Goal: Task Accomplishment & Management: Complete application form

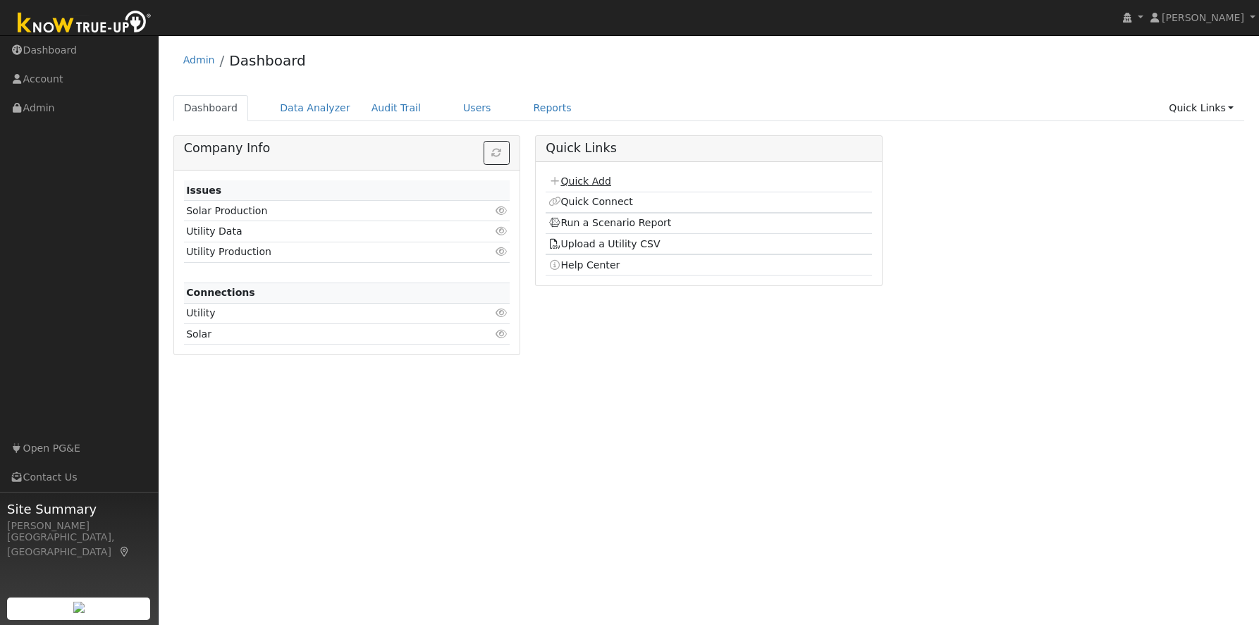
click at [585, 178] on link "Quick Add" at bounding box center [580, 181] width 63 height 11
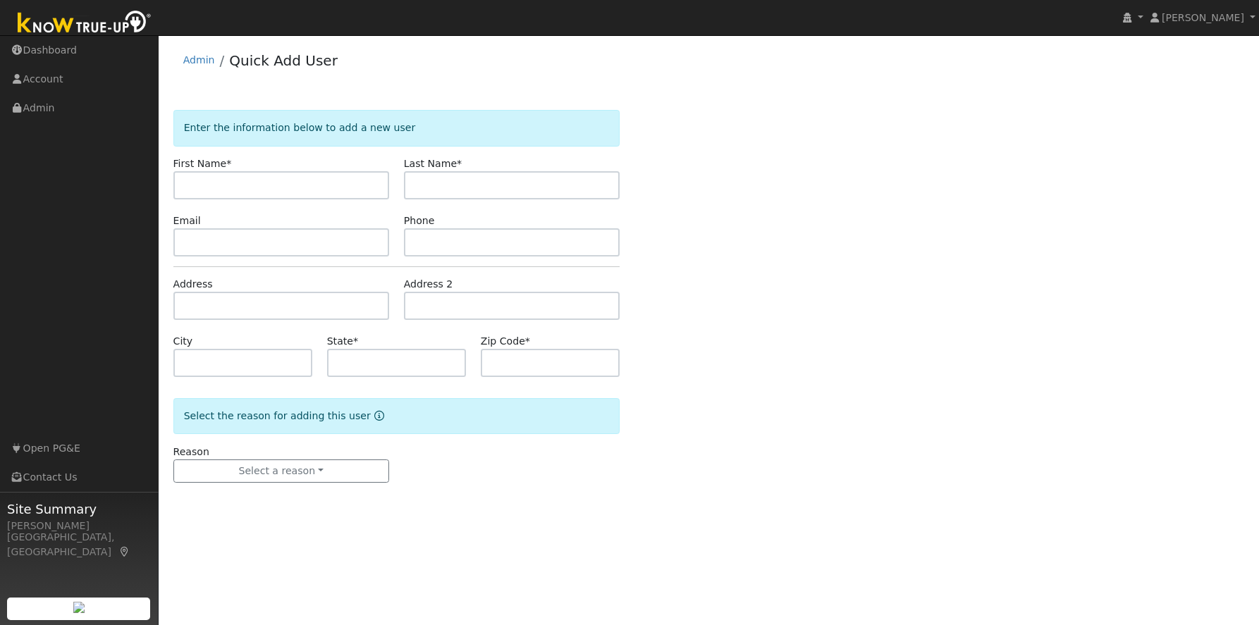
click at [274, 183] on input "text" at bounding box center [281, 185] width 216 height 28
type input "Kerry"
type input "Smith"
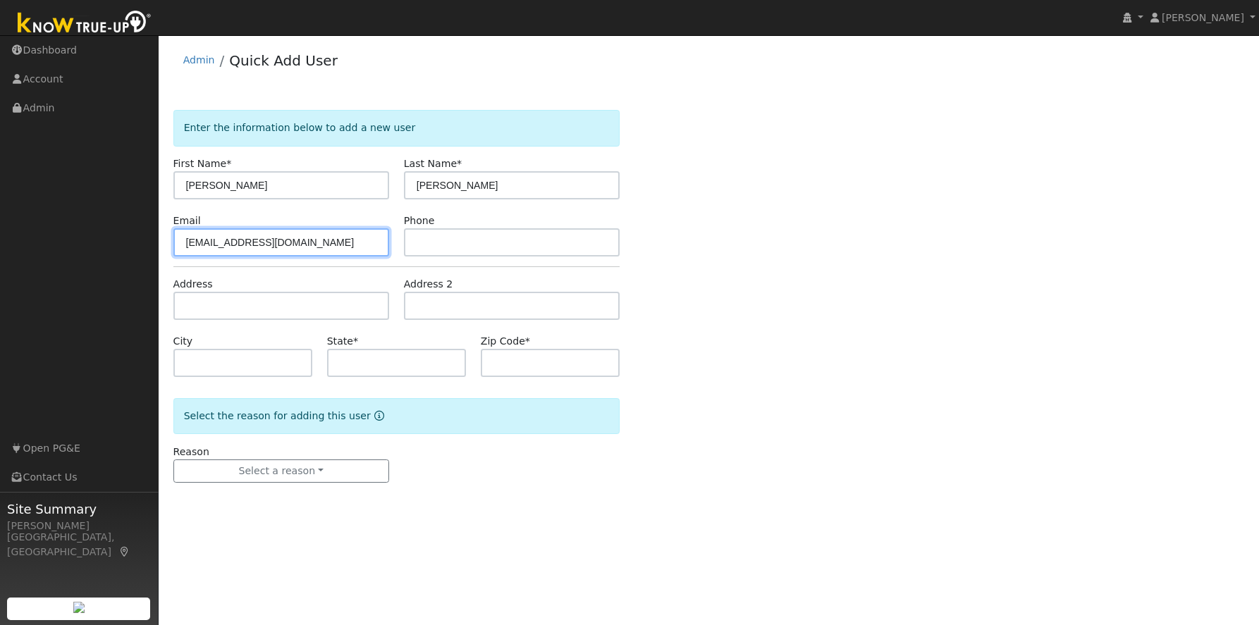
type input "firemankerry@yahoo.com"
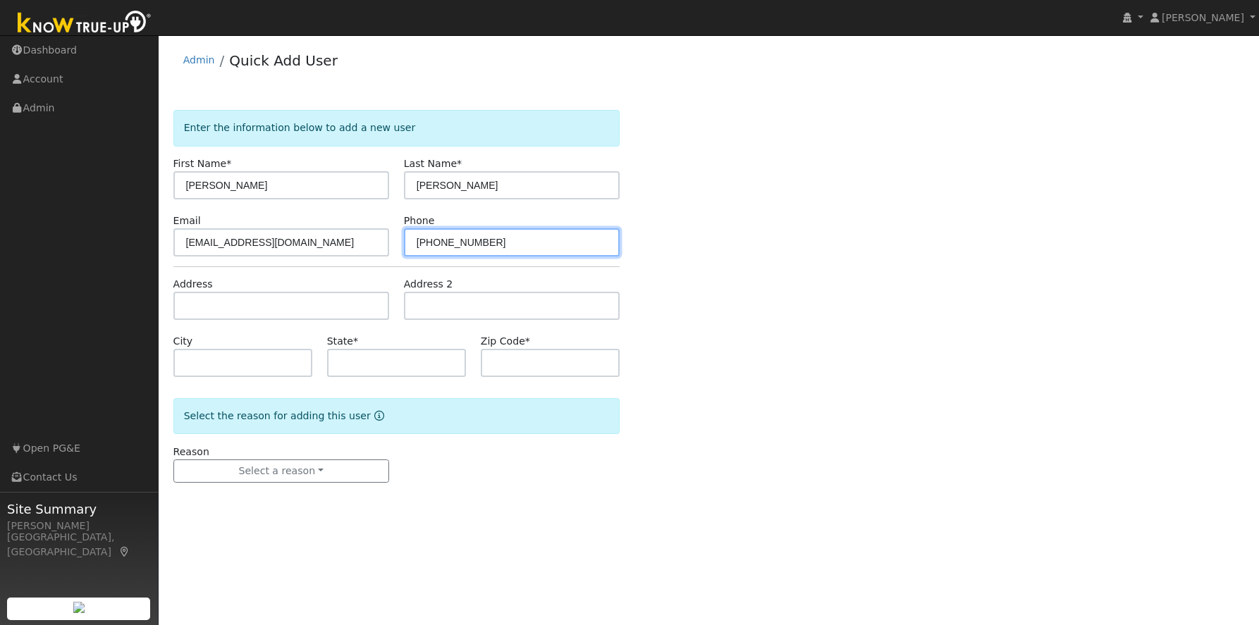
type input "408-914-1167"
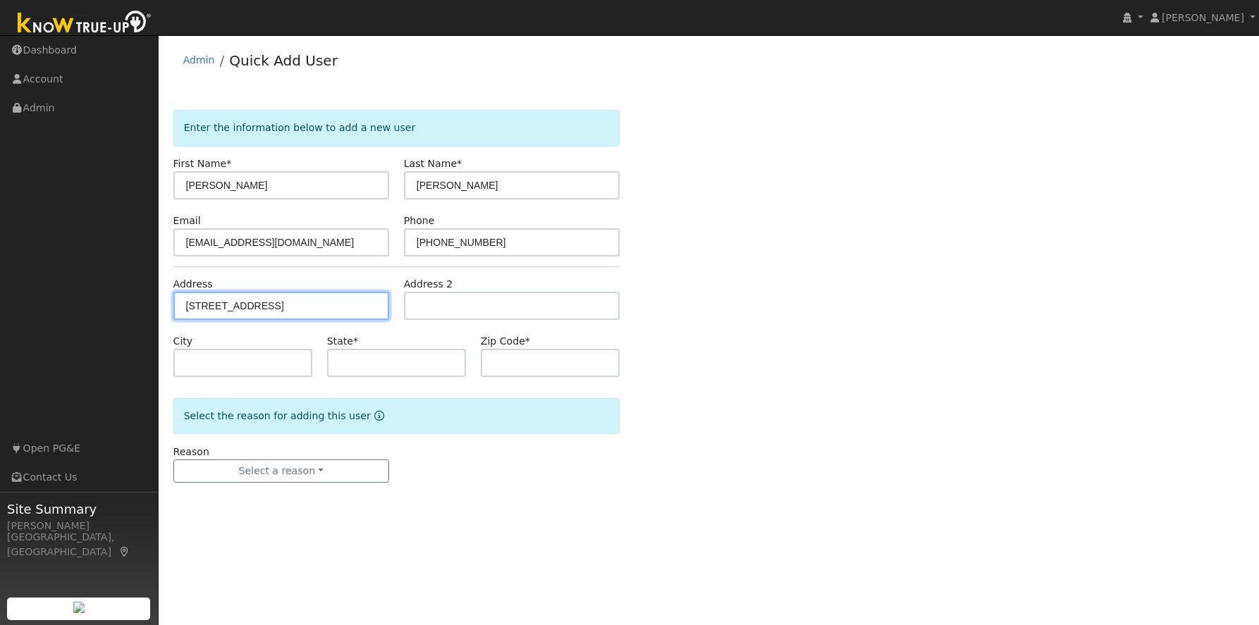
click at [284, 302] on input "33 Bradford Street" at bounding box center [281, 306] width 216 height 28
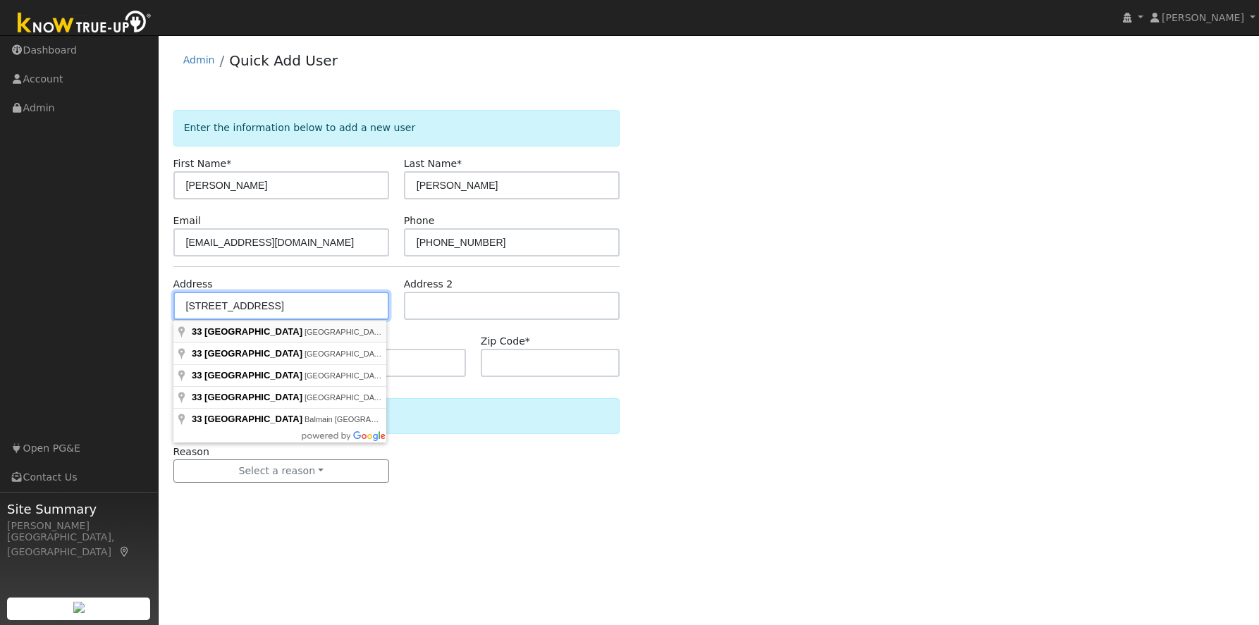
type input "33 Bradford Street"
type input "Sonora"
type input "CA"
type input "95370"
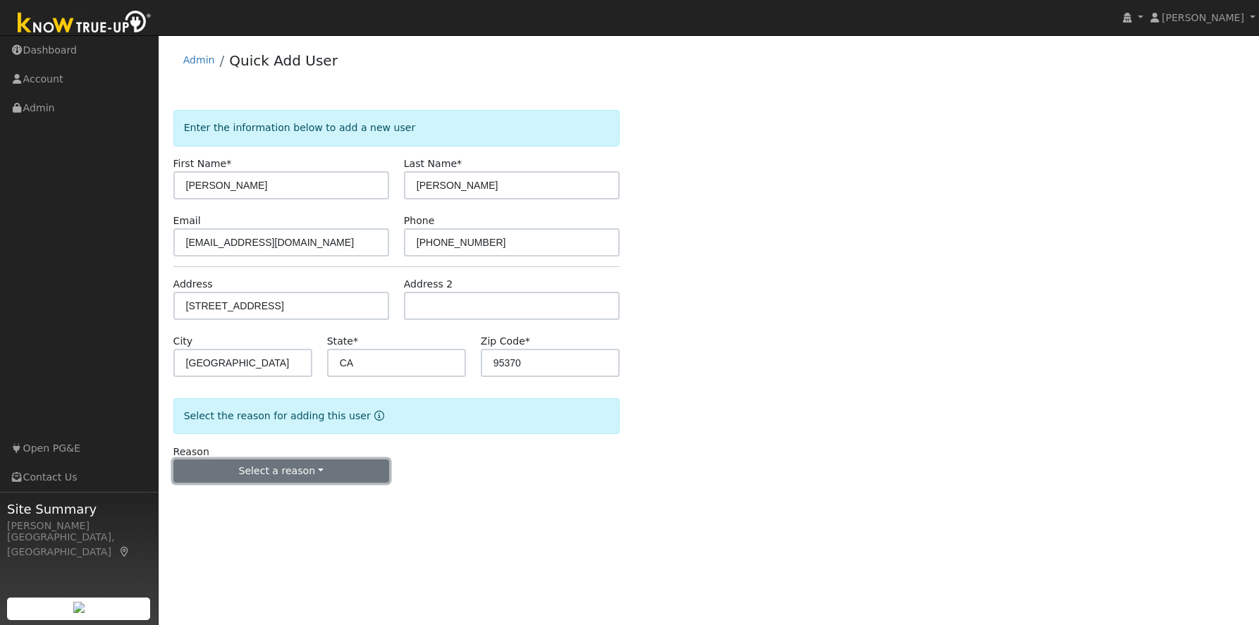
click at [262, 471] on button "Select a reason" at bounding box center [281, 472] width 216 height 24
click at [231, 501] on link "New lead" at bounding box center [252, 501] width 156 height 20
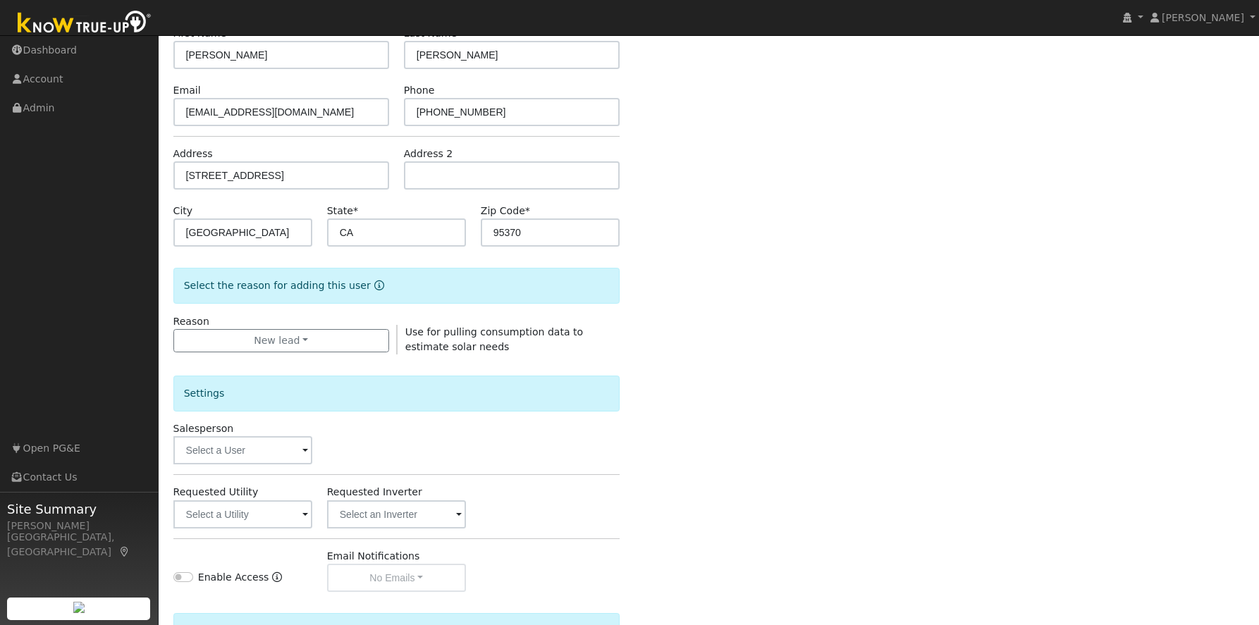
scroll to position [288, 0]
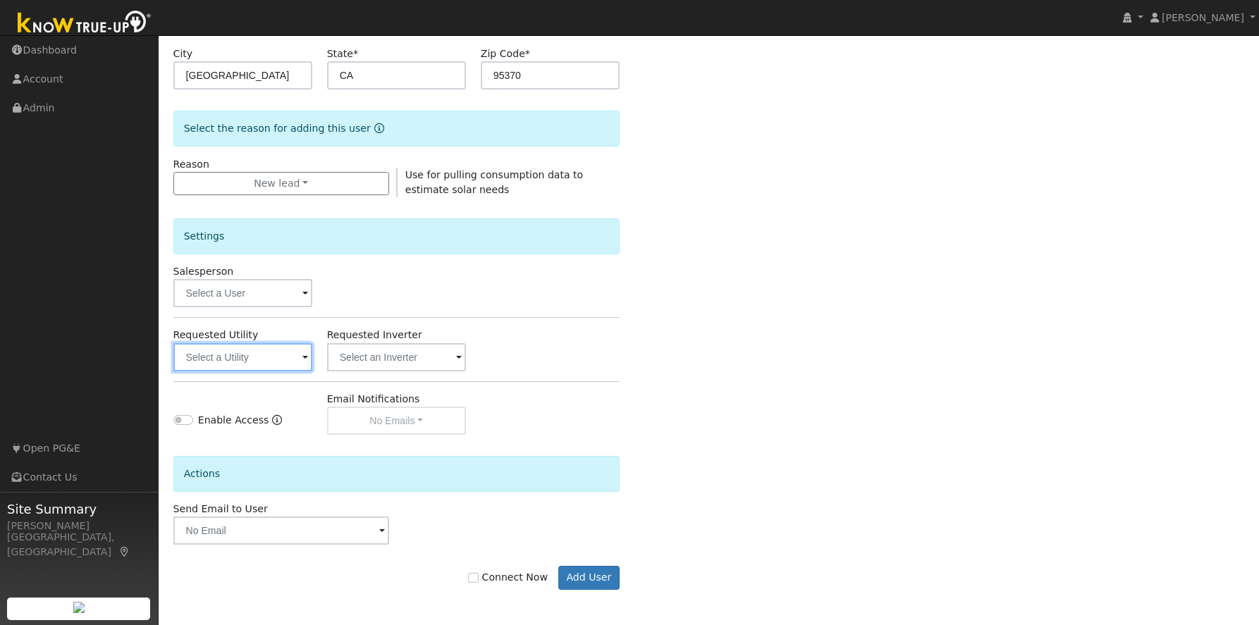
click at [255, 360] on input "text" at bounding box center [242, 357] width 139 height 28
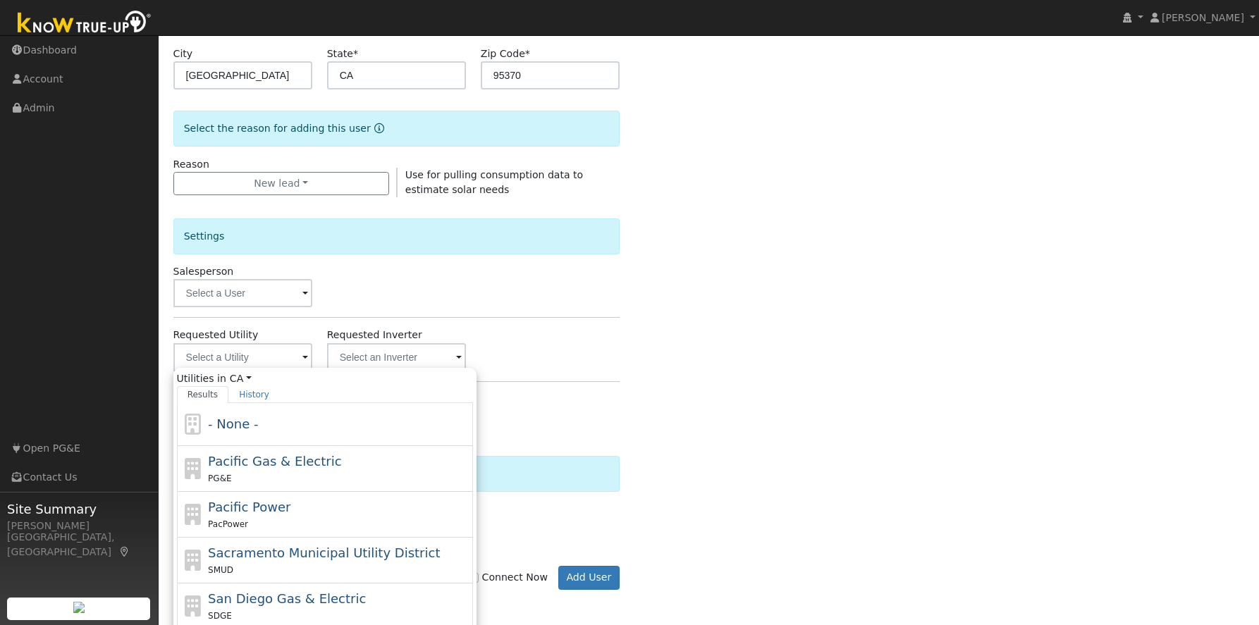
click at [276, 465] on span "Pacific Gas & Electric" at bounding box center [274, 461] width 133 height 15
type input "Pacific Gas & Electric"
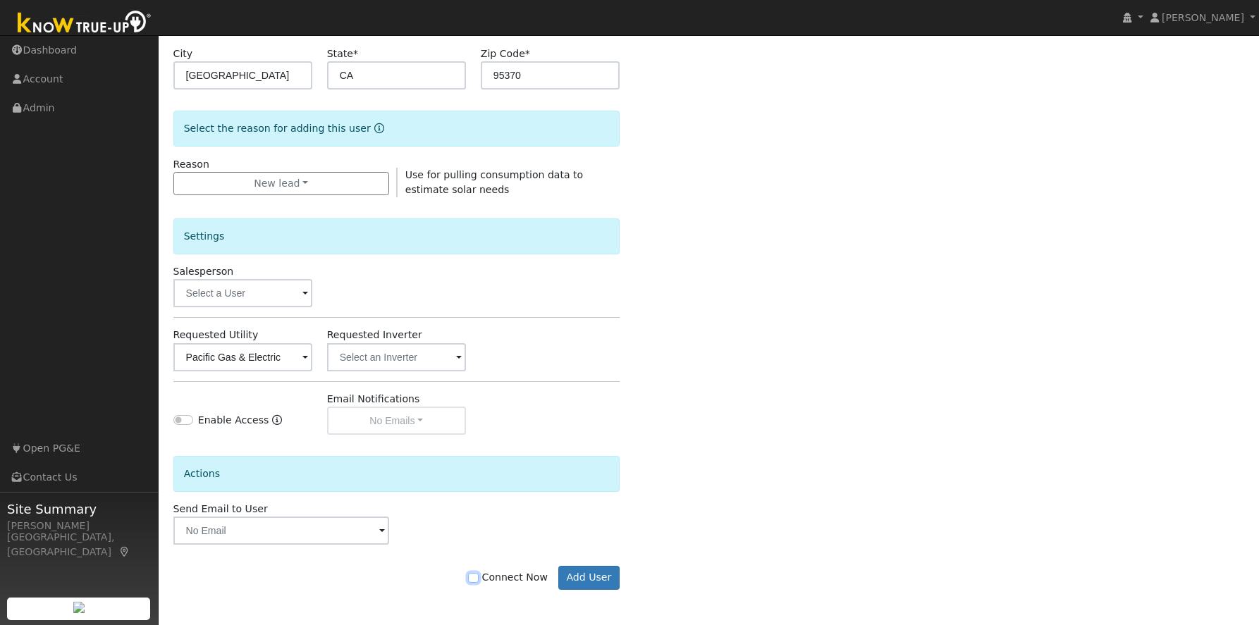
click at [478, 579] on input "Connect Now" at bounding box center [473, 578] width 10 height 10
checkbox input "true"
click at [580, 585] on button "Add User" at bounding box center [588, 578] width 61 height 24
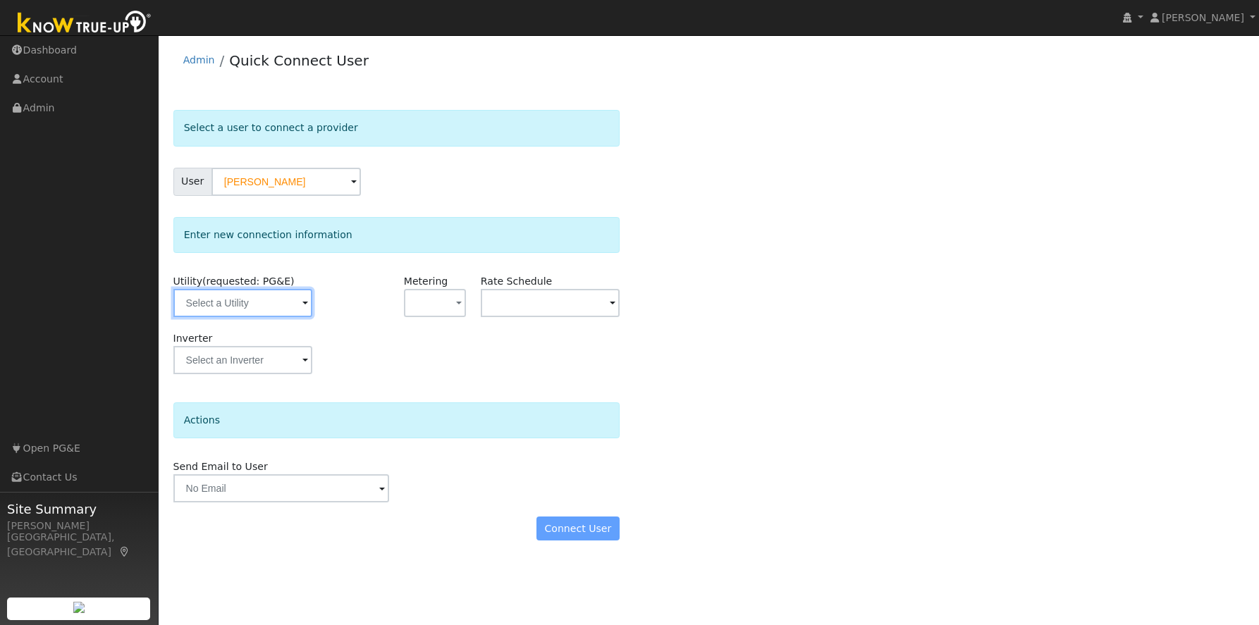
click at [240, 300] on input "text" at bounding box center [242, 303] width 139 height 28
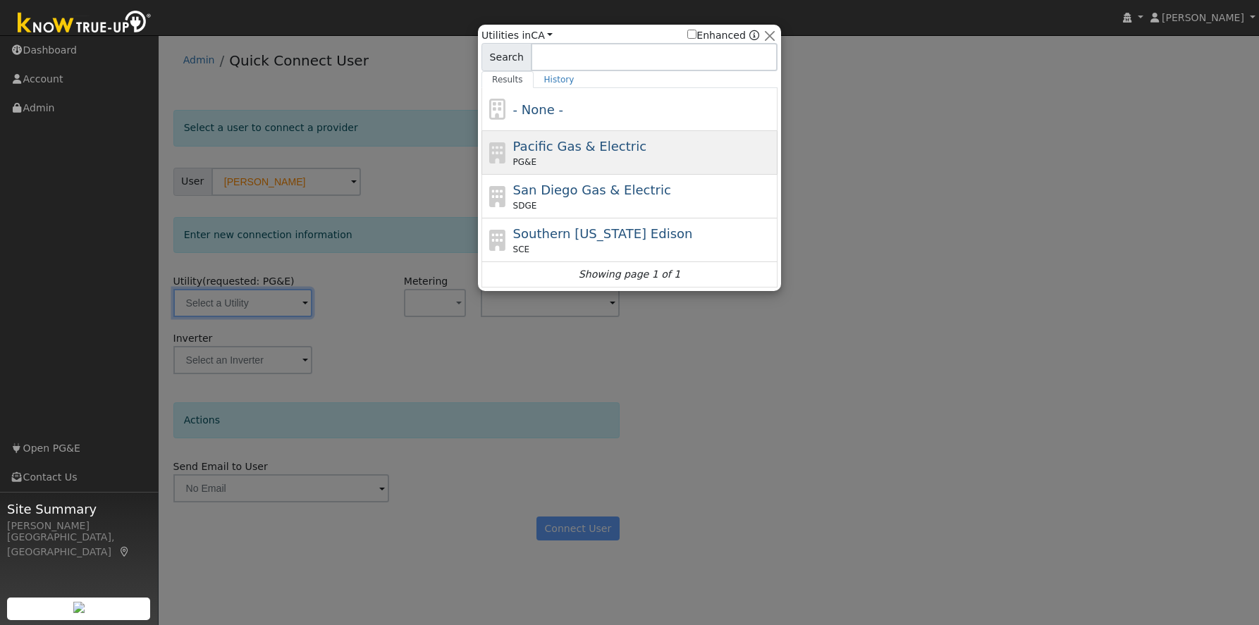
click at [690, 161] on div "PG&E" at bounding box center [644, 162] width 262 height 13
type input "PG&E"
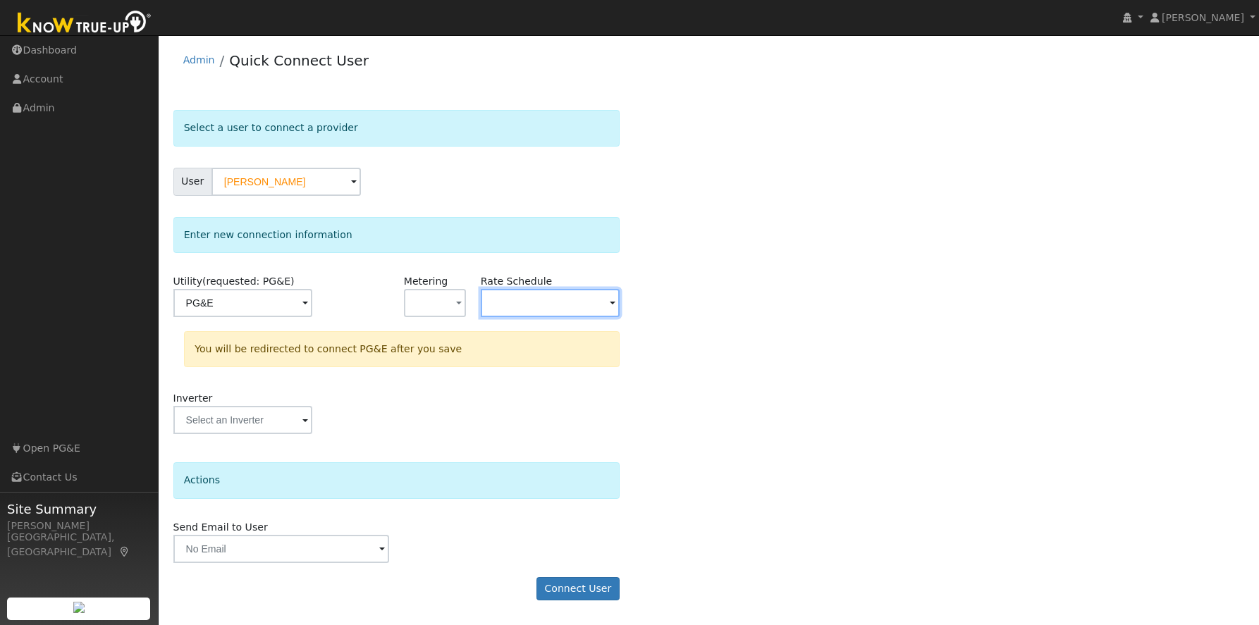
click at [312, 297] on input "text" at bounding box center [242, 303] width 139 height 28
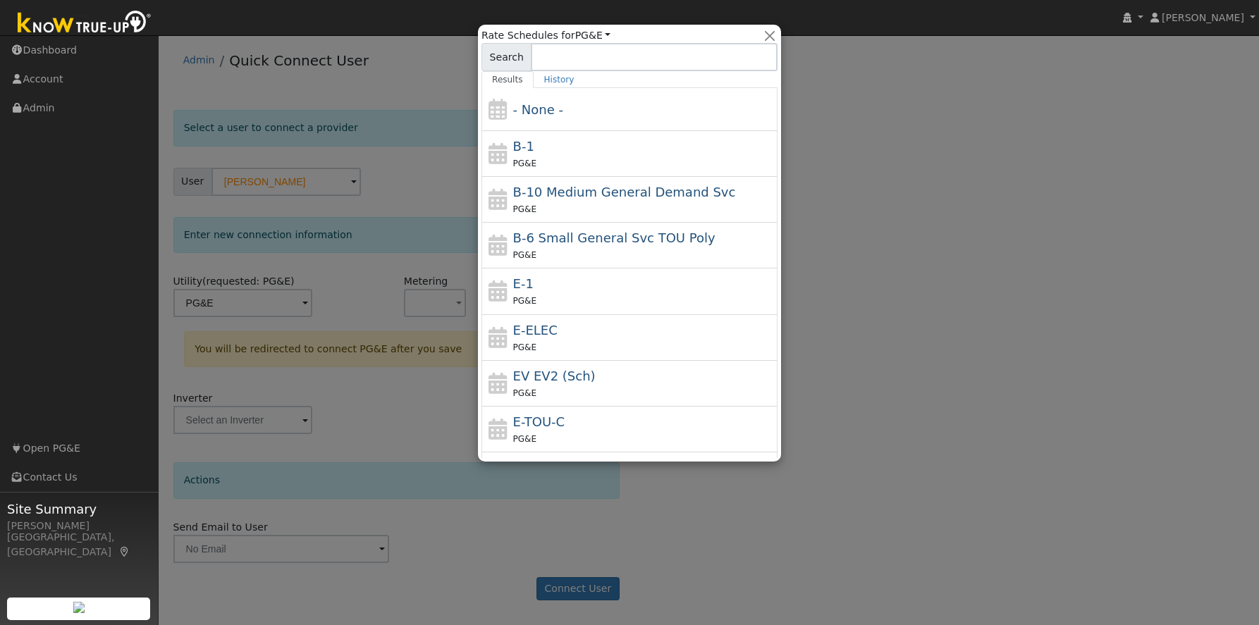
click at [542, 343] on div "PG&E" at bounding box center [644, 347] width 262 height 15
type input "E-ELEC"
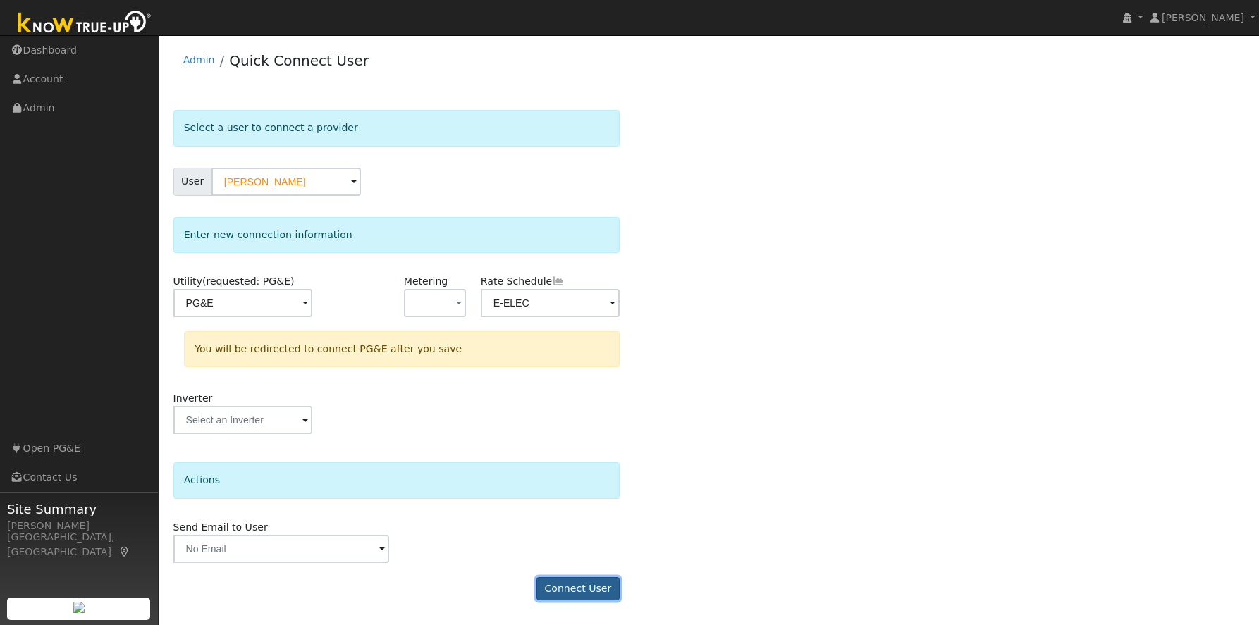
click at [574, 585] on button "Connect User" at bounding box center [578, 589] width 83 height 24
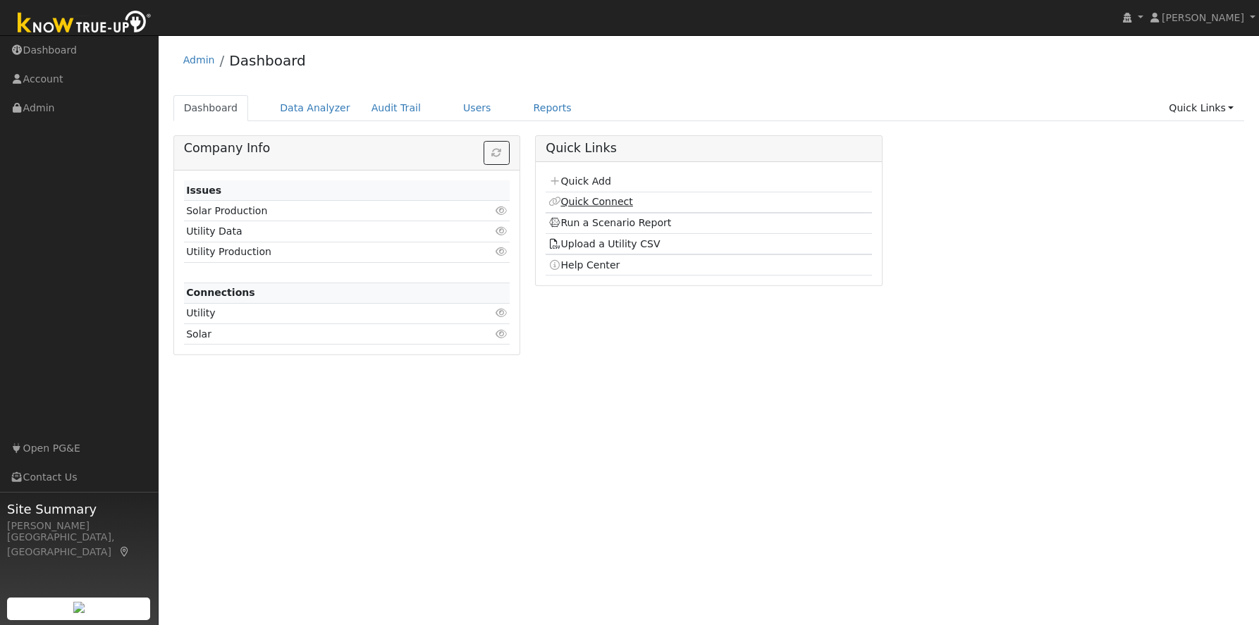
click at [577, 202] on link "Quick Connect" at bounding box center [591, 201] width 85 height 11
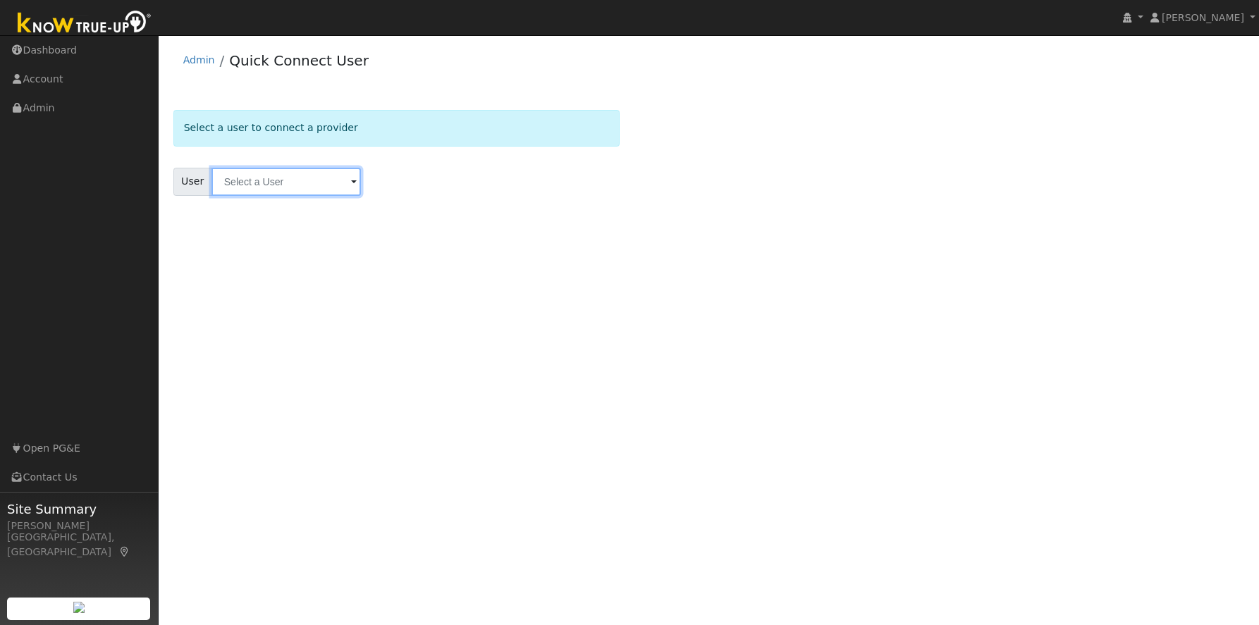
click at [258, 185] on input "text" at bounding box center [286, 182] width 149 height 28
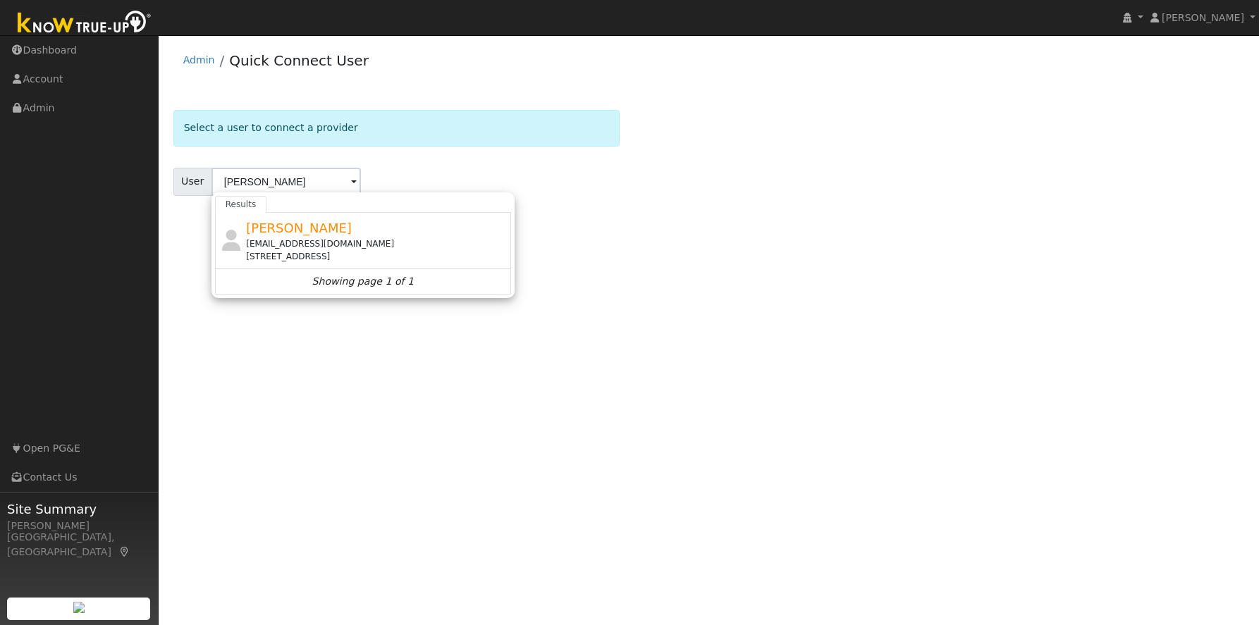
click at [284, 239] on div "[EMAIL_ADDRESS][DOMAIN_NAME]" at bounding box center [377, 244] width 262 height 13
type input "[PERSON_NAME]"
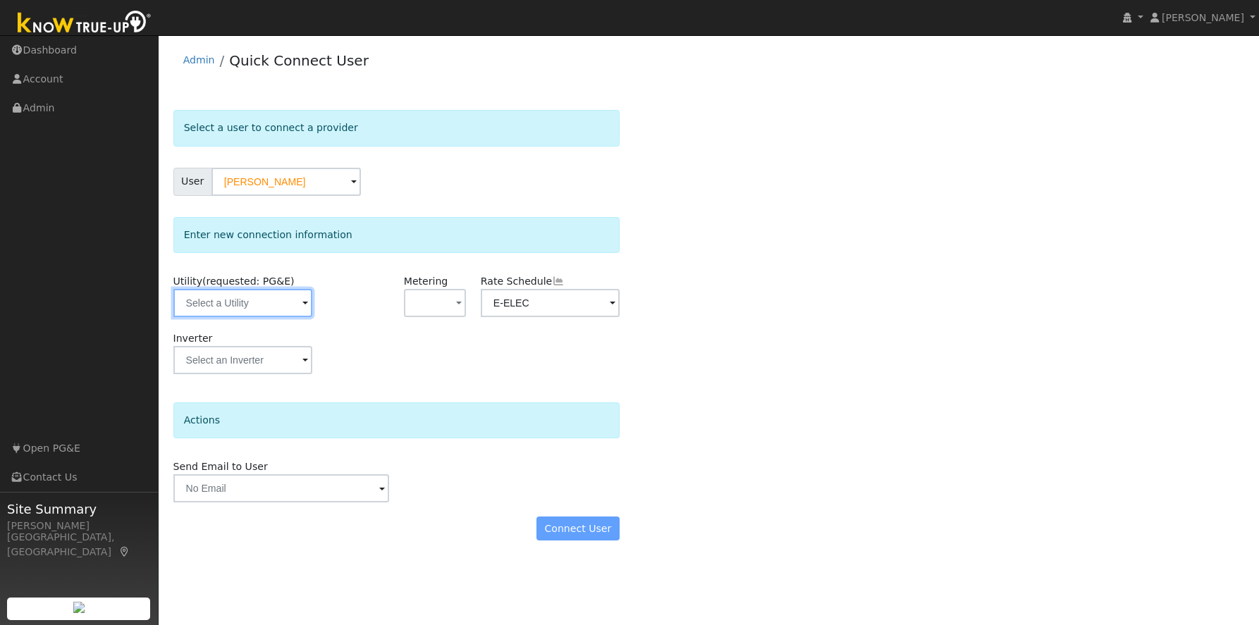
click at [293, 306] on input "text" at bounding box center [242, 303] width 139 height 28
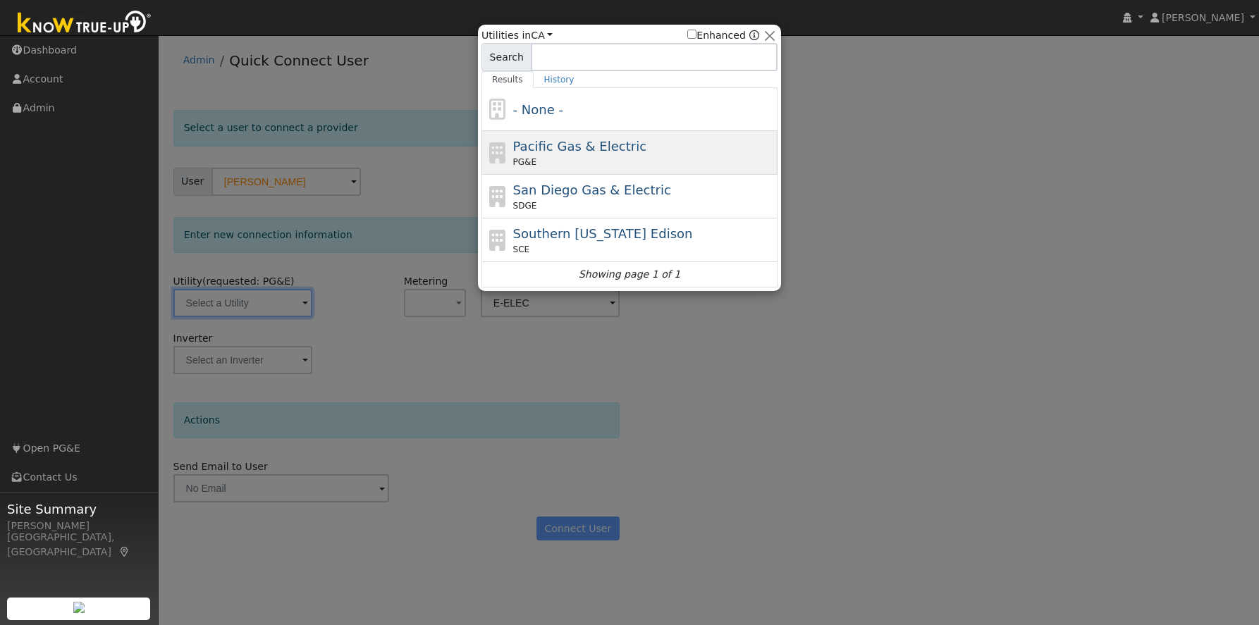
click at [682, 153] on div "Pacific Gas & Electric PG&E" at bounding box center [644, 153] width 262 height 32
type input "PG&E"
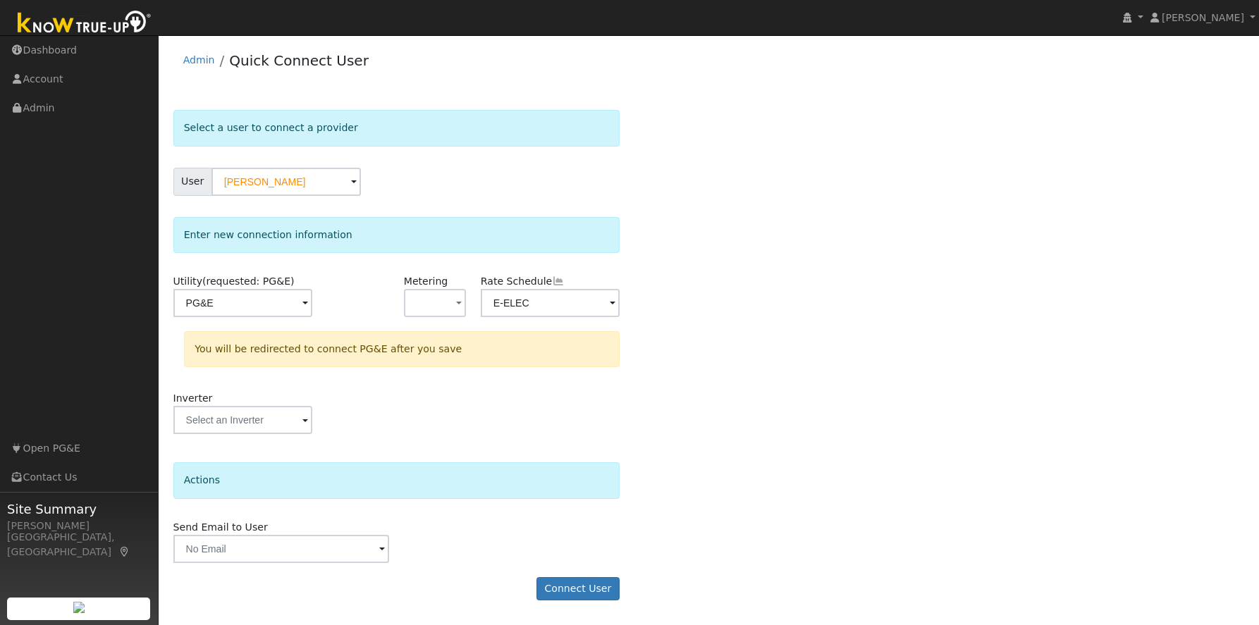
click at [758, 276] on div "Select a user to connect a provider User Kerry Smith Account Default Account De…" at bounding box center [709, 362] width 1072 height 505
click at [566, 590] on button "Connect User" at bounding box center [578, 589] width 83 height 24
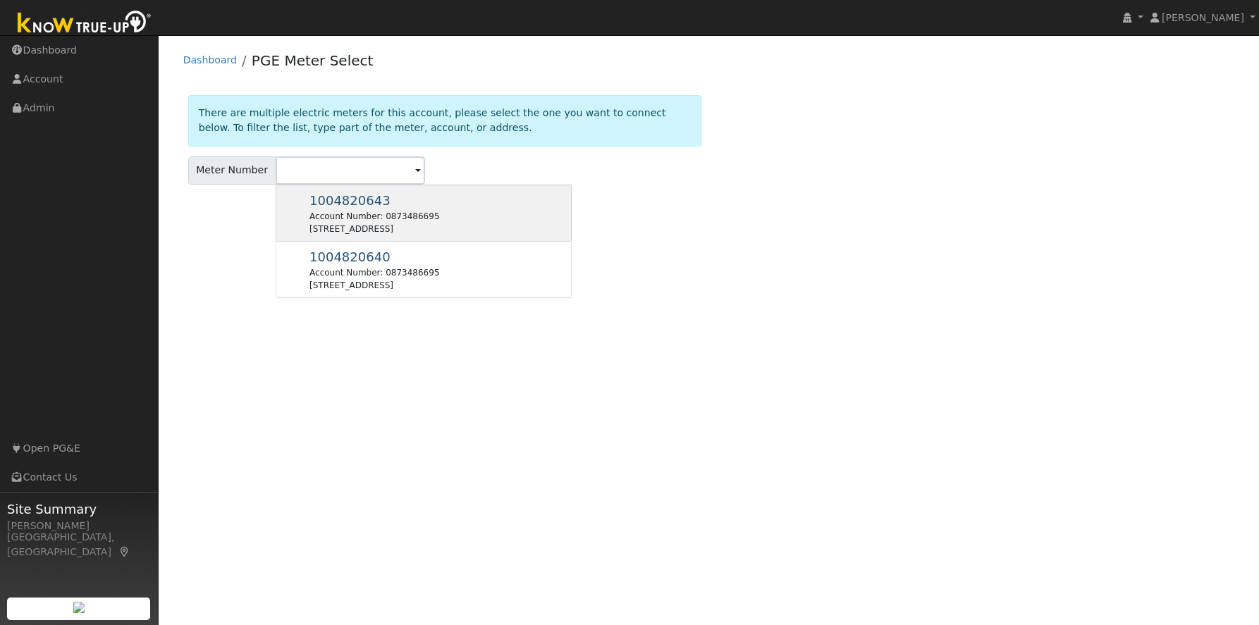
click at [378, 208] on div "1004820643 Account Number: 0873486695 [STREET_ADDRESS]" at bounding box center [375, 213] width 130 height 44
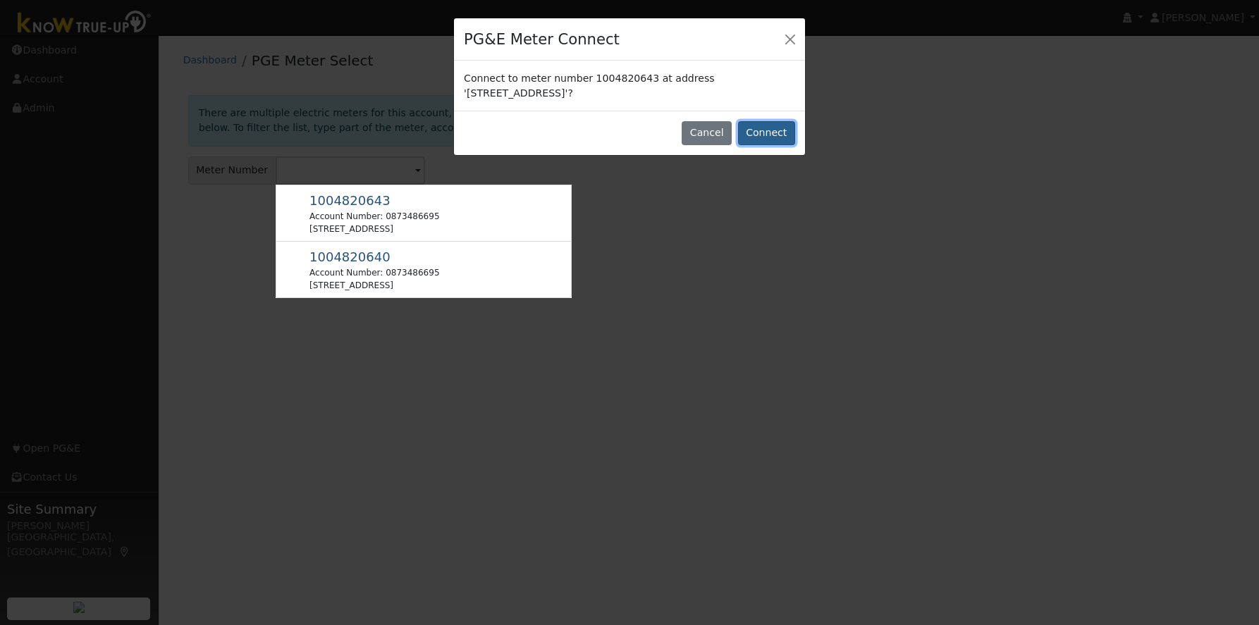
click at [759, 134] on button "Connect" at bounding box center [766, 133] width 57 height 24
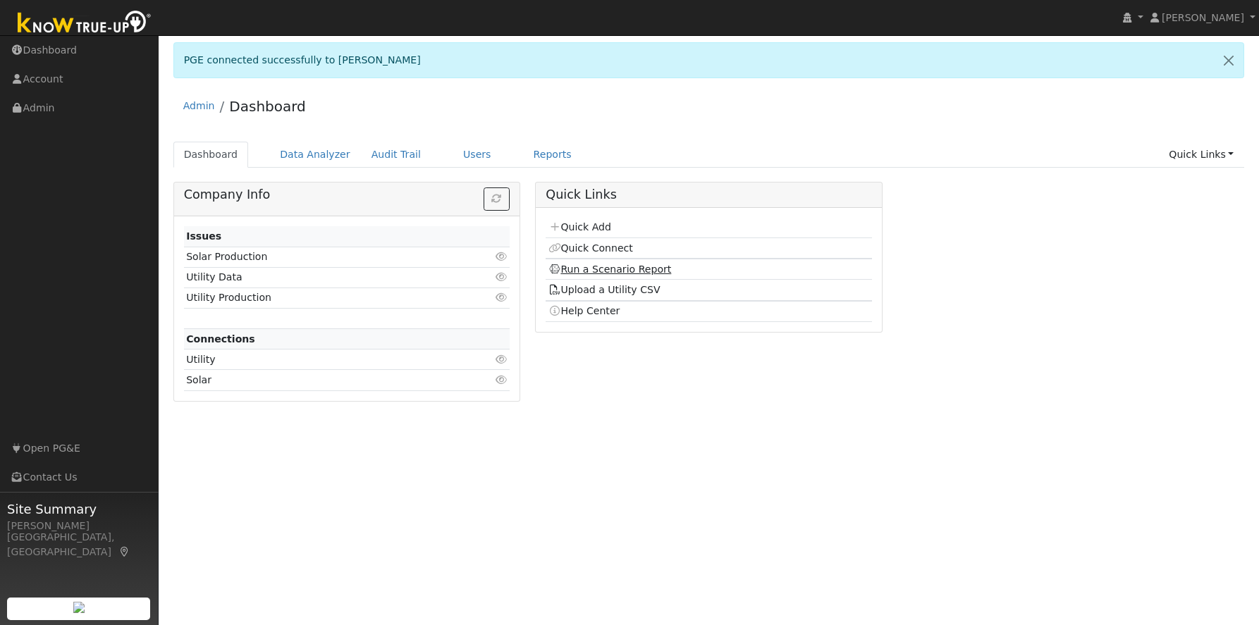
click at [582, 270] on link "Run a Scenario Report" at bounding box center [610, 269] width 123 height 11
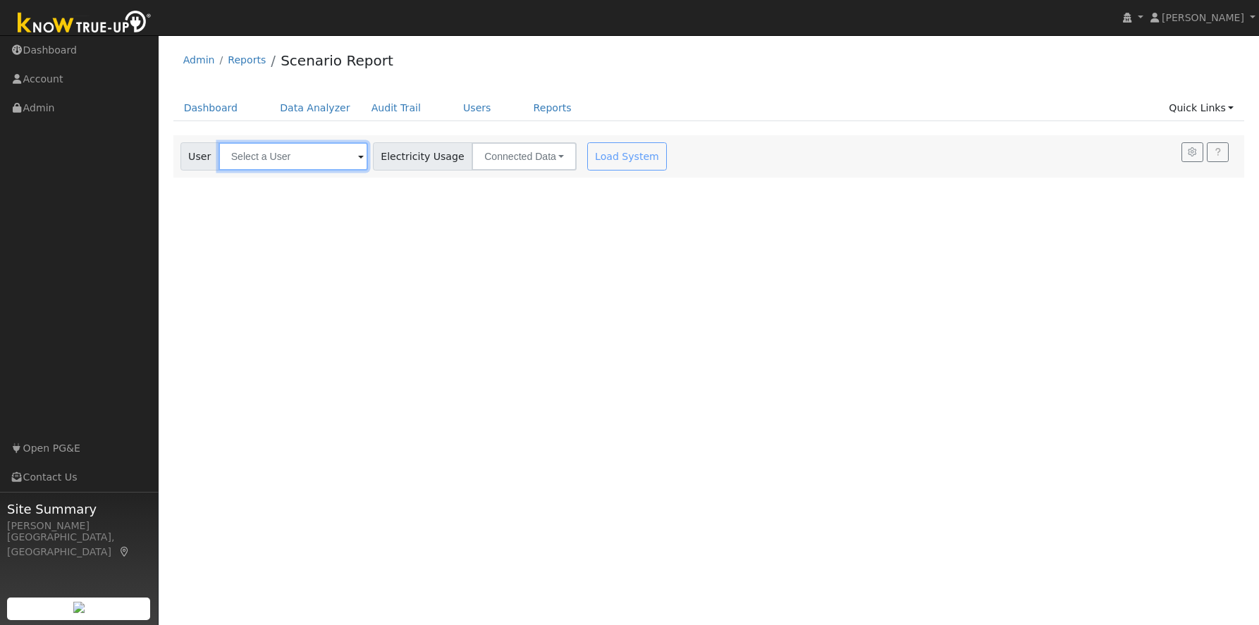
click at [281, 161] on input "text" at bounding box center [293, 156] width 149 height 28
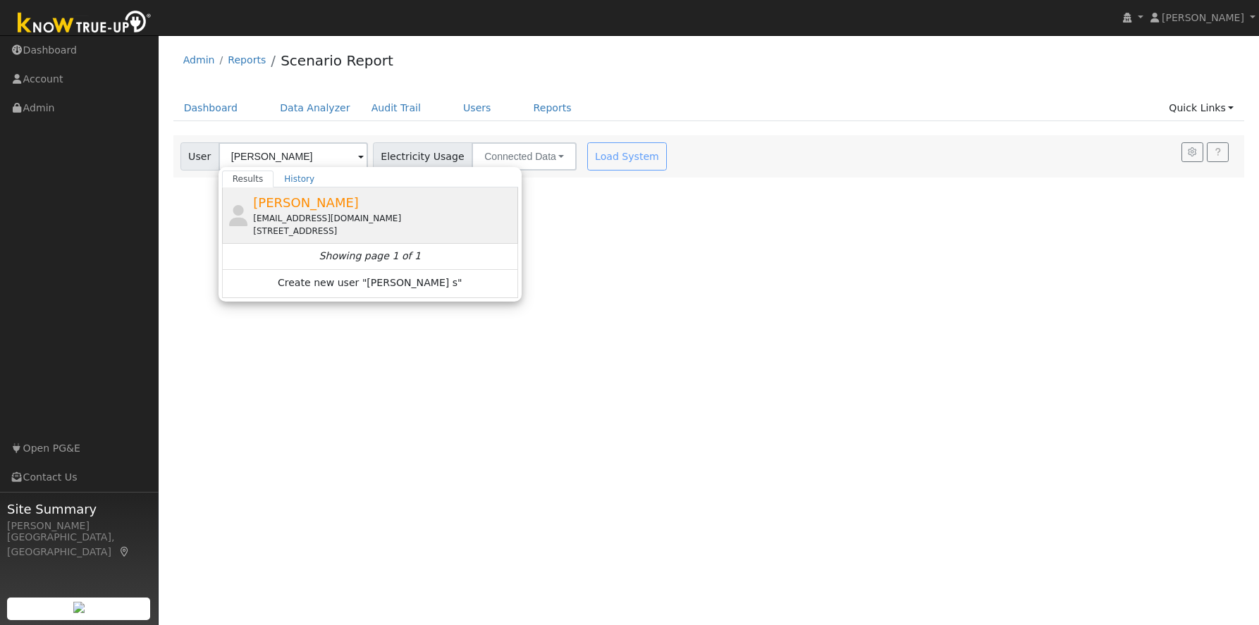
click at [285, 219] on div "[EMAIL_ADDRESS][DOMAIN_NAME]" at bounding box center [384, 218] width 262 height 13
type input "[PERSON_NAME]"
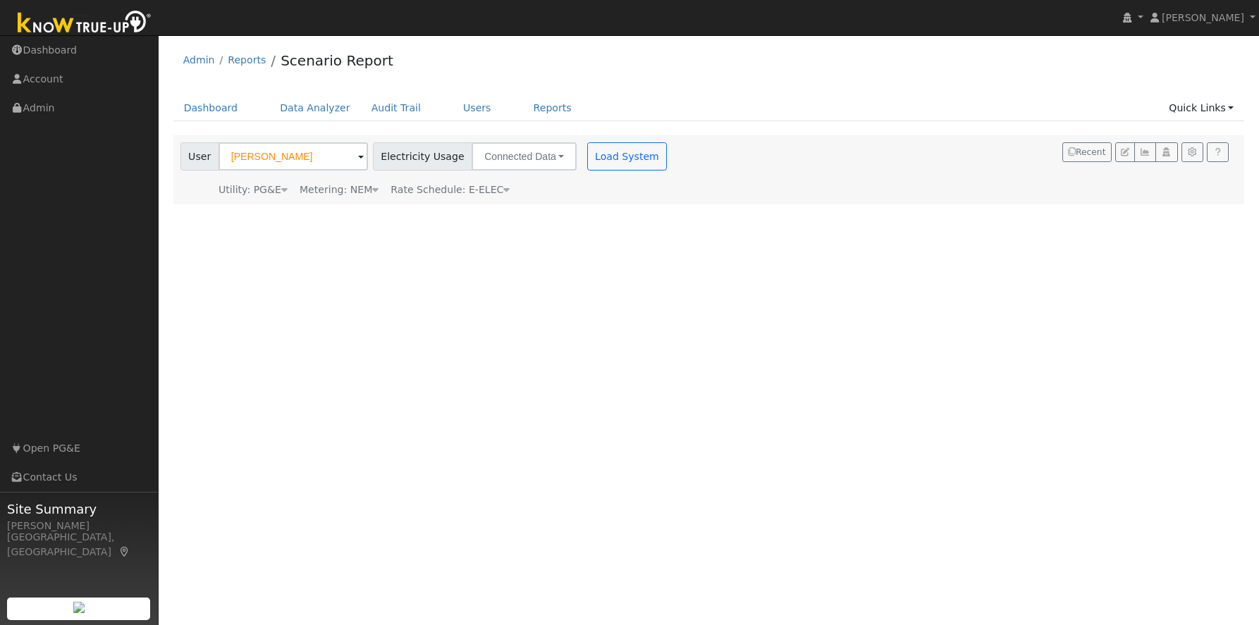
click at [372, 190] on icon at bounding box center [375, 190] width 6 height 10
click at [406, 235] on div "User Profile First name Last name Email Email Notifications No Emails No Emails…" at bounding box center [709, 330] width 1101 height 590
click at [601, 157] on button "Load System" at bounding box center [627, 156] width 80 height 28
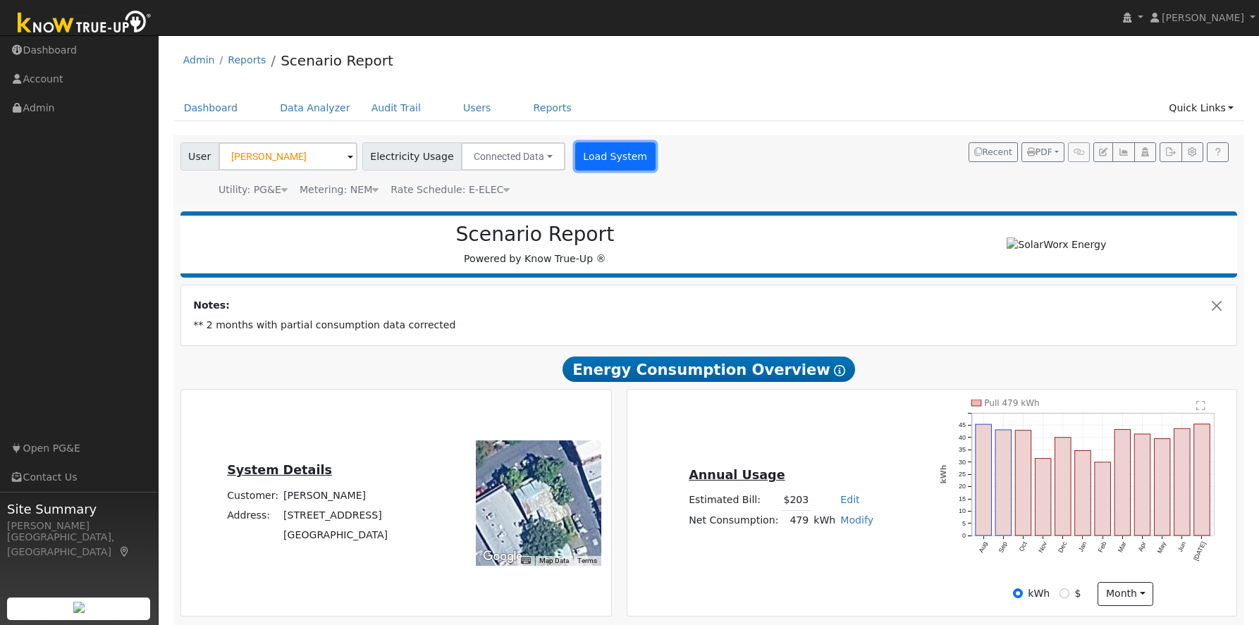
click at [586, 159] on button "Load System" at bounding box center [615, 156] width 80 height 28
click at [588, 160] on button "Load System" at bounding box center [615, 156] width 80 height 28
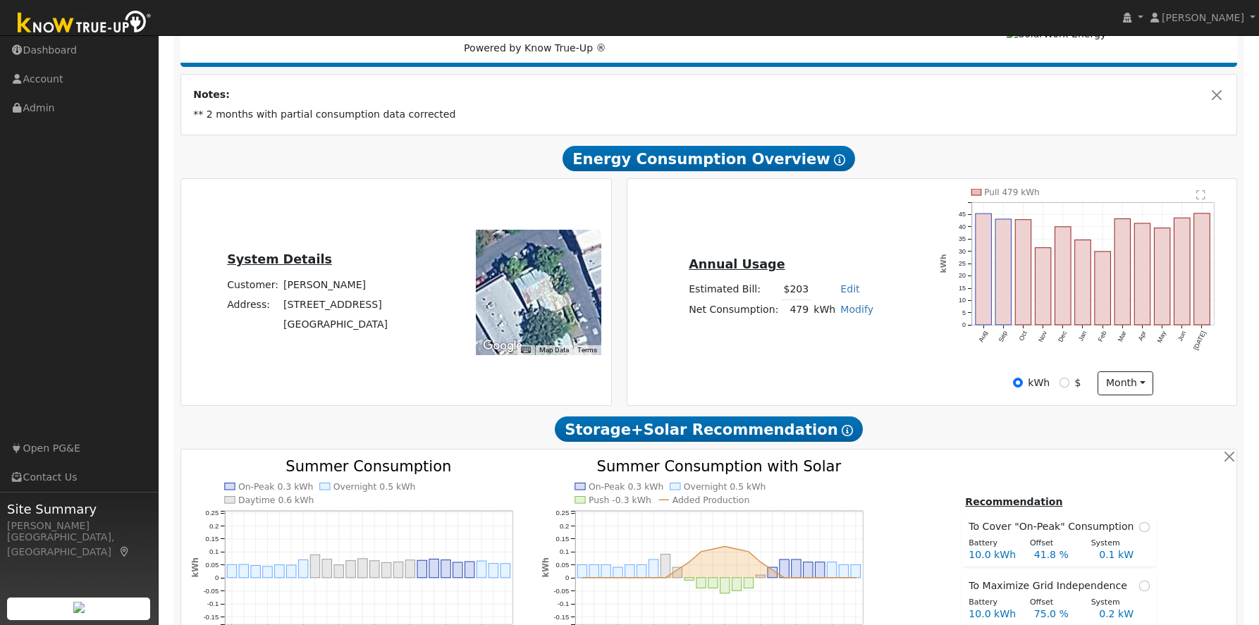
scroll to position [221, 0]
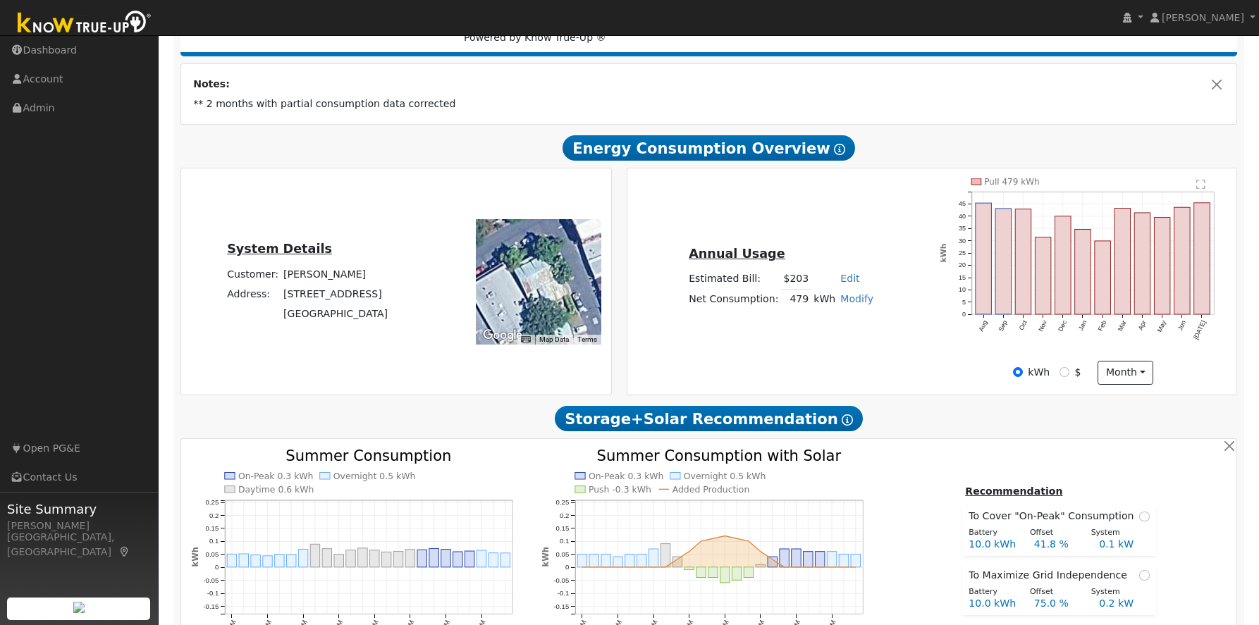
click at [962, 348] on icon "Pull 479 kWh Aug Sep Oct Nov Dec Jan Feb Mar Apr May Jun [DATE] 0 5 10 15 20 25…" at bounding box center [1083, 268] width 287 height 181
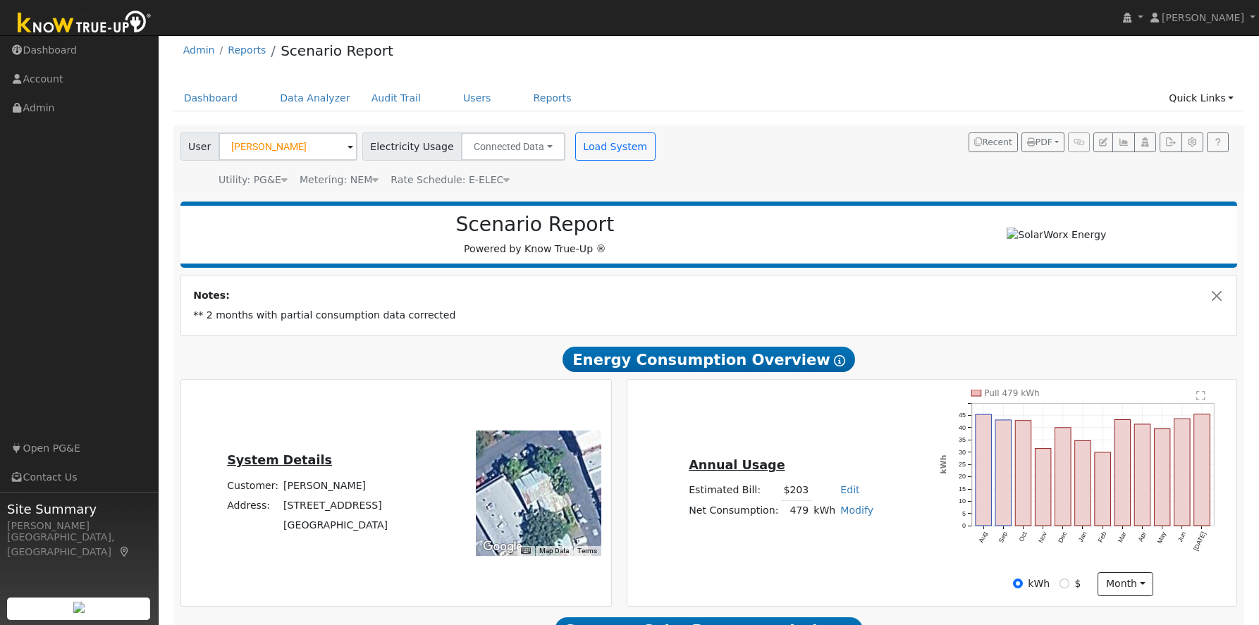
scroll to position [0, 0]
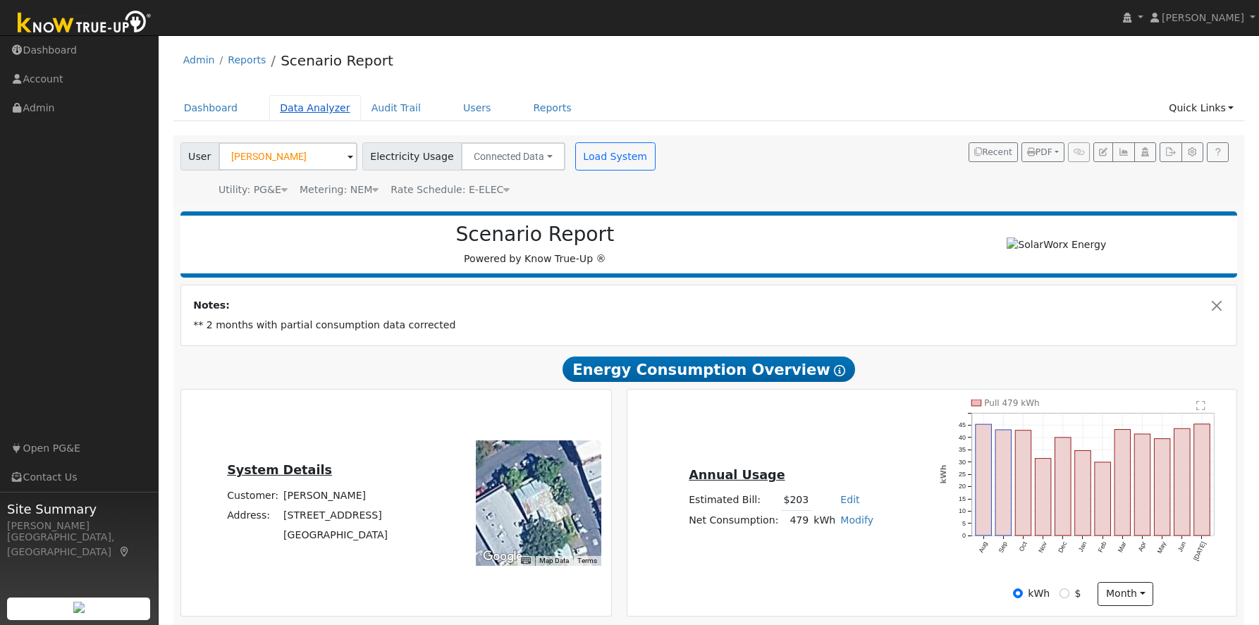
click at [294, 106] on link "Data Analyzer" at bounding box center [315, 108] width 92 height 26
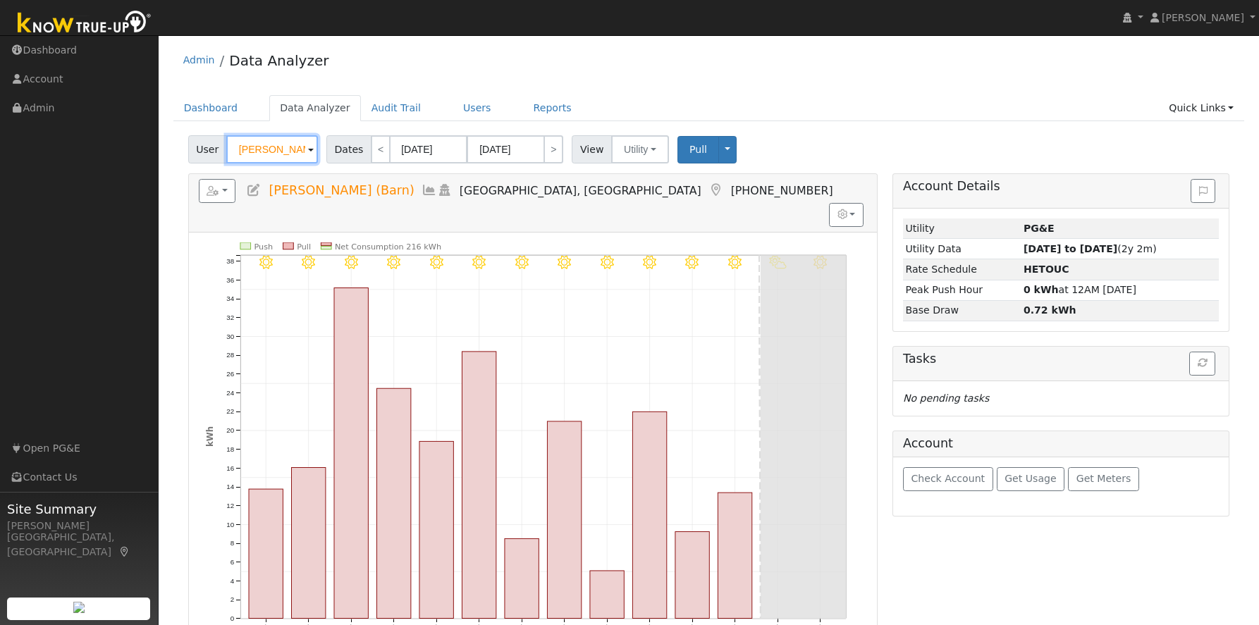
scroll to position [1, 0]
click at [298, 151] on input "Jessi Leveroos (Barn)" at bounding box center [272, 149] width 92 height 28
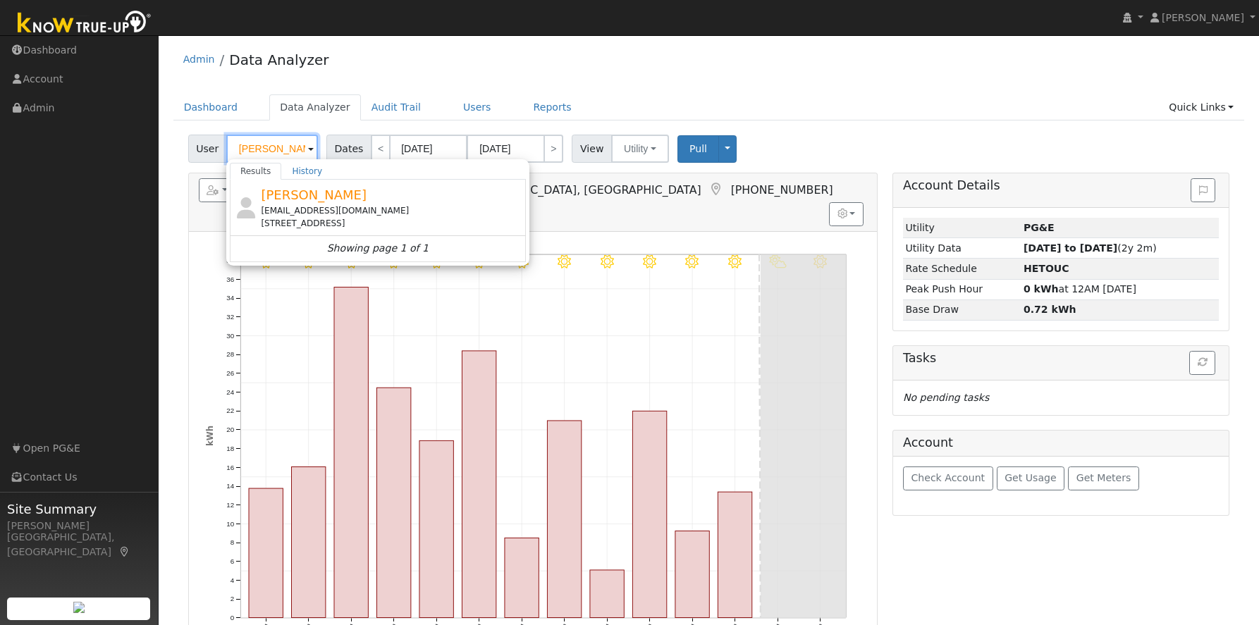
scroll to position [0, 0]
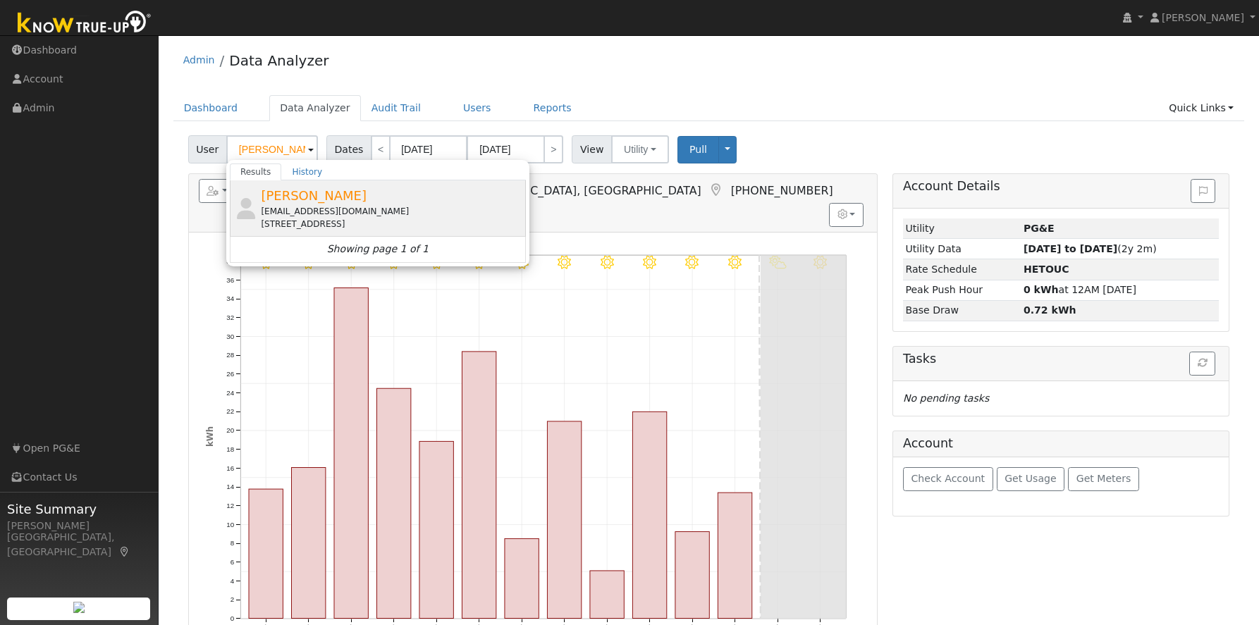
click at [318, 211] on div "[EMAIL_ADDRESS][DOMAIN_NAME]" at bounding box center [392, 211] width 262 height 13
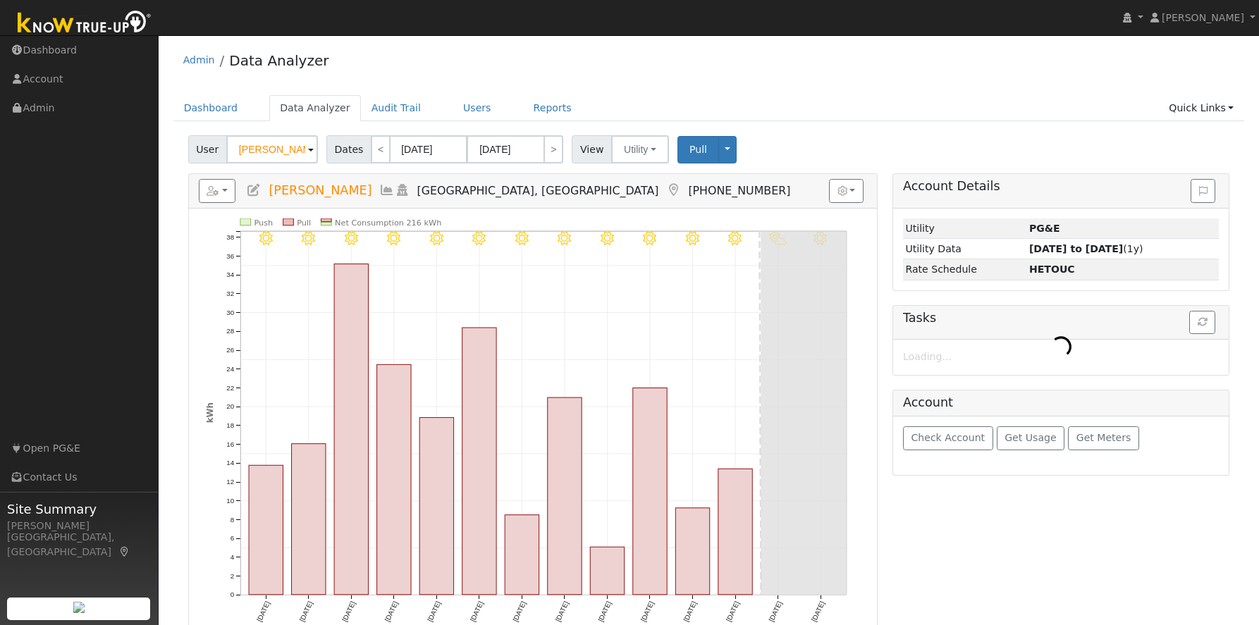
type input "[PERSON_NAME]"
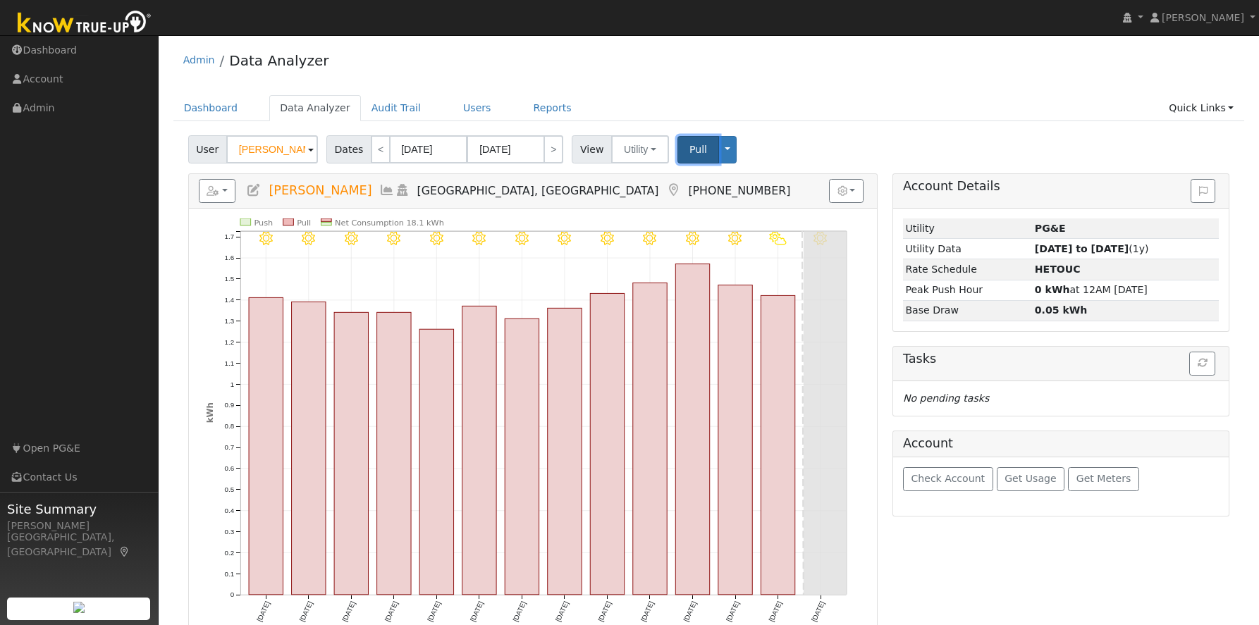
click at [696, 152] on span "Pull" at bounding box center [699, 149] width 18 height 11
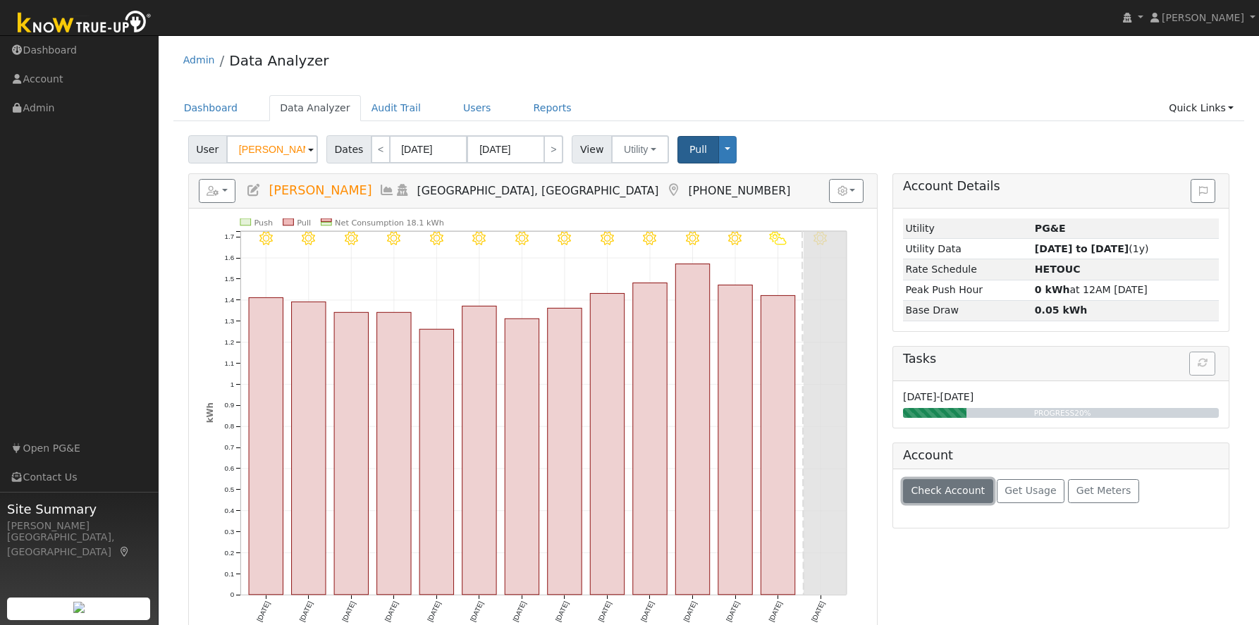
click at [946, 492] on span "Check Account" at bounding box center [948, 490] width 74 height 11
